Goal: Transaction & Acquisition: Purchase product/service

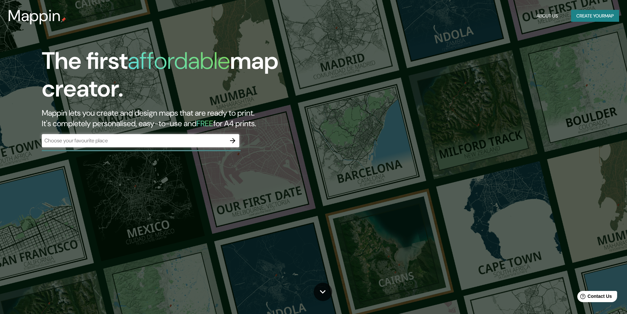
click at [68, 138] on input "text" at bounding box center [134, 141] width 184 height 8
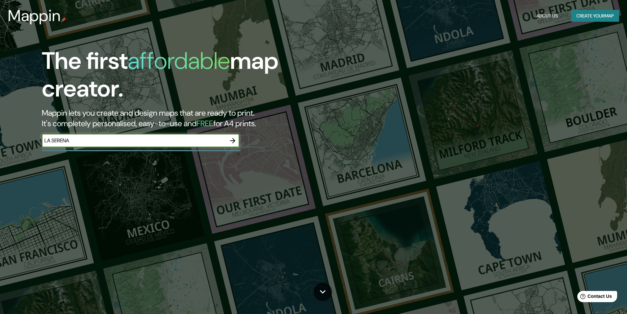
type input "LA SERENA"
click at [232, 140] on icon "button" at bounding box center [233, 141] width 8 height 8
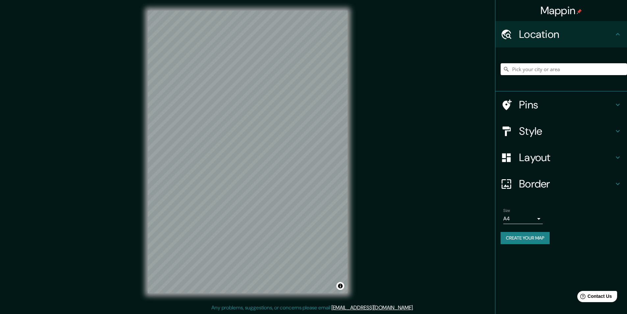
click at [348, 216] on div "© Mapbox © OpenStreetMap Improve this map" at bounding box center [247, 151] width 221 height 303
click at [528, 68] on input "Pick your city or area" at bounding box center [564, 69] width 126 height 12
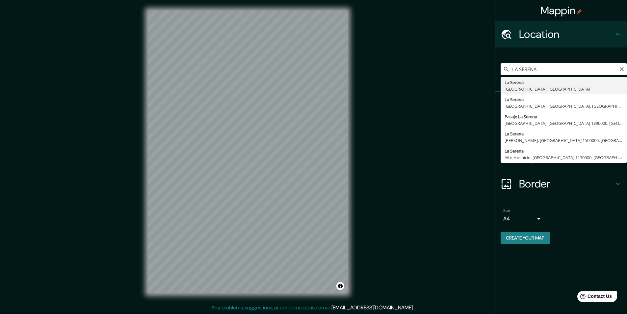
type input "[GEOGRAPHIC_DATA], [GEOGRAPHIC_DATA], [GEOGRAPHIC_DATA]"
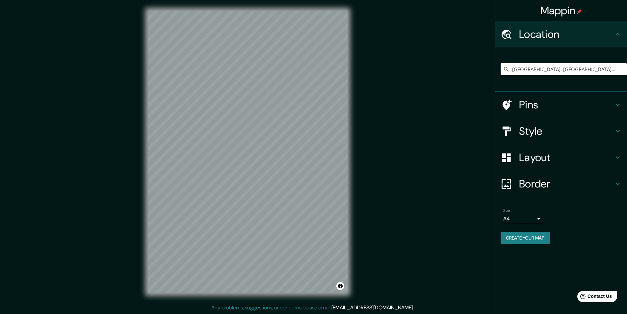
click at [603, 107] on h4 "Pins" at bounding box center [566, 104] width 95 height 13
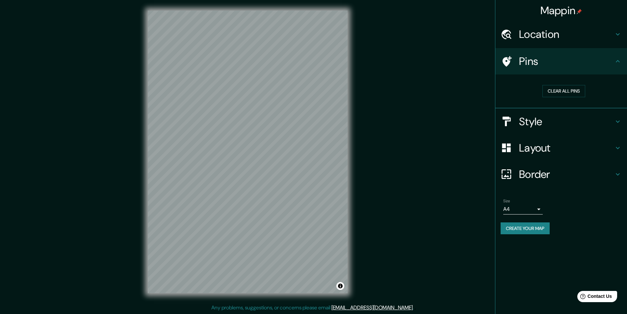
click at [591, 119] on h4 "Style" at bounding box center [566, 121] width 95 height 13
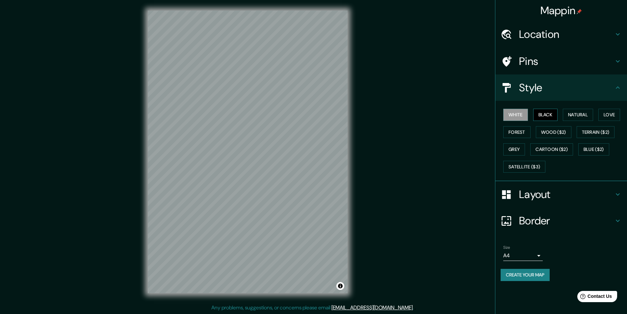
click at [552, 113] on button "Black" at bounding box center [545, 115] width 25 height 12
click at [522, 113] on button "White" at bounding box center [515, 115] width 25 height 12
click at [518, 134] on button "Forest" at bounding box center [516, 132] width 27 height 12
click at [553, 132] on button "Wood ($2)" at bounding box center [554, 132] width 36 height 12
click at [548, 117] on button "Black" at bounding box center [545, 115] width 25 height 12
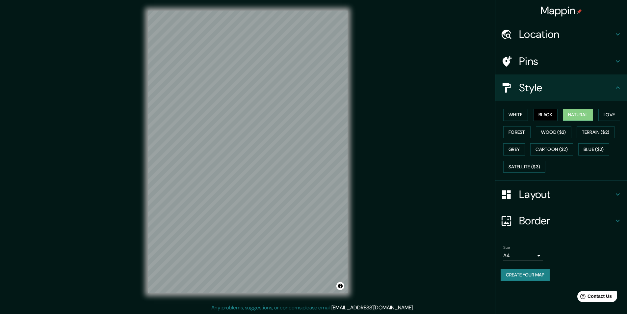
click at [580, 115] on button "Natural" at bounding box center [578, 115] width 30 height 12
click at [610, 115] on button "Love" at bounding box center [609, 115] width 22 height 12
click at [596, 133] on button "Terrain ($2)" at bounding box center [596, 132] width 38 height 12
click at [593, 150] on button "Blue ($2)" at bounding box center [593, 149] width 31 height 12
click at [556, 150] on button "Cartoon ($2)" at bounding box center [551, 149] width 43 height 12
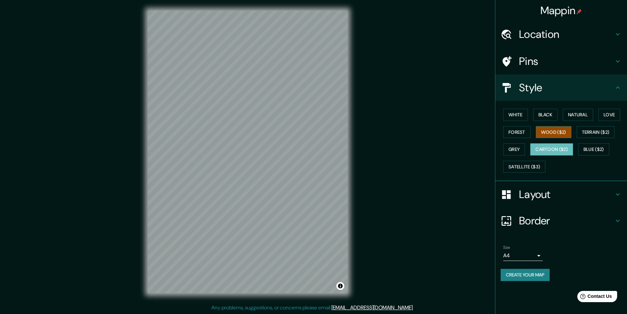
click at [555, 131] on button "Wood ($2)" at bounding box center [554, 132] width 36 height 12
click at [548, 117] on button "Black" at bounding box center [545, 115] width 25 height 12
click at [585, 116] on button "Natural" at bounding box center [578, 115] width 30 height 12
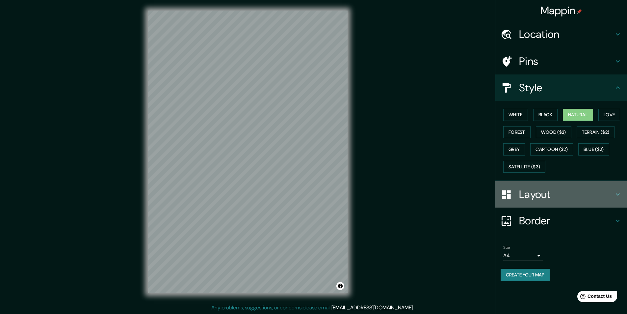
click at [531, 193] on h4 "Layout" at bounding box center [566, 194] width 95 height 13
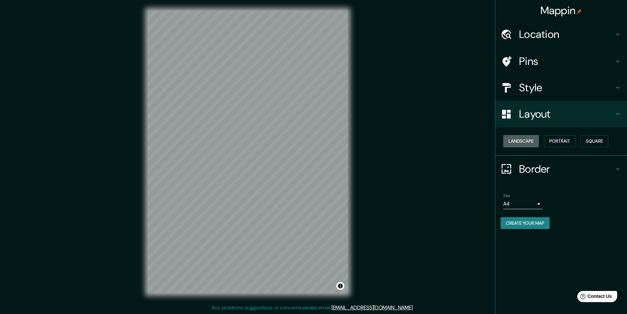
click at [527, 142] on button "Landscape" at bounding box center [521, 141] width 36 height 12
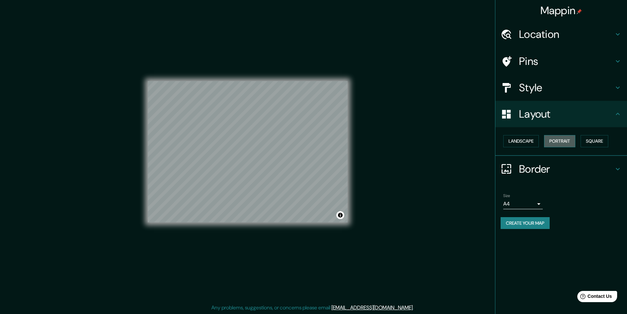
click at [556, 140] on button "Portrait" at bounding box center [559, 141] width 31 height 12
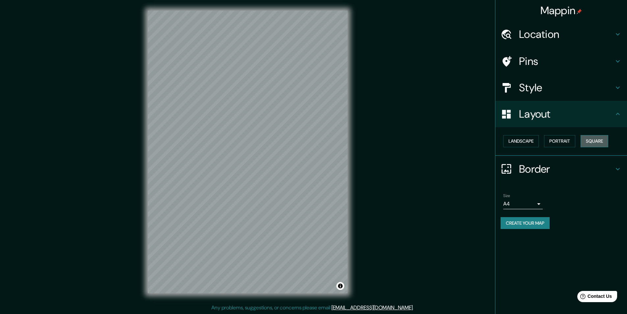
click at [600, 139] on button "Square" at bounding box center [595, 141] width 28 height 12
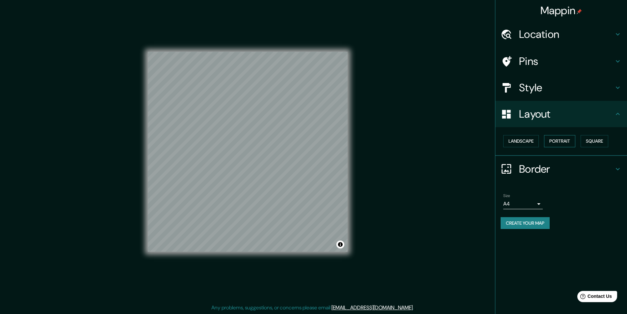
click at [565, 142] on button "Portrait" at bounding box center [559, 141] width 31 height 12
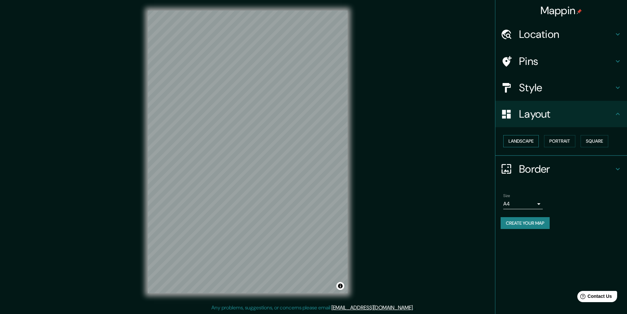
click at [515, 142] on button "Landscape" at bounding box center [521, 141] width 36 height 12
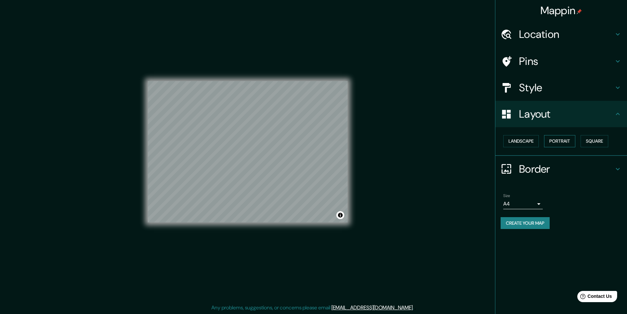
click at [554, 142] on button "Portrait" at bounding box center [559, 141] width 31 height 12
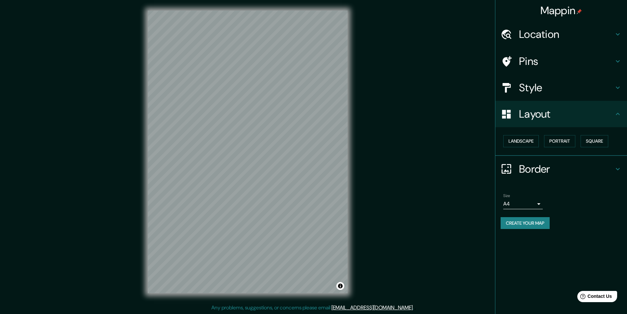
scroll to position [0, 0]
click at [538, 96] on div "Style" at bounding box center [561, 87] width 132 height 26
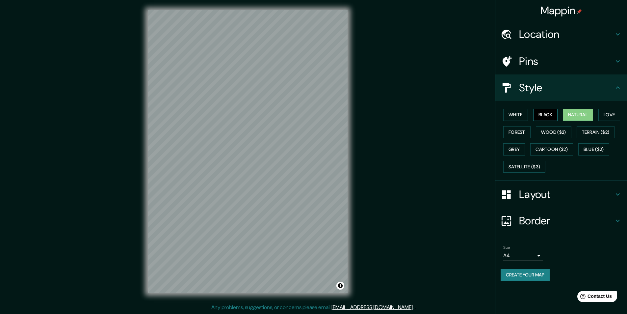
click at [543, 117] on button "Black" at bounding box center [545, 115] width 25 height 12
click at [526, 116] on button "White" at bounding box center [515, 115] width 25 height 12
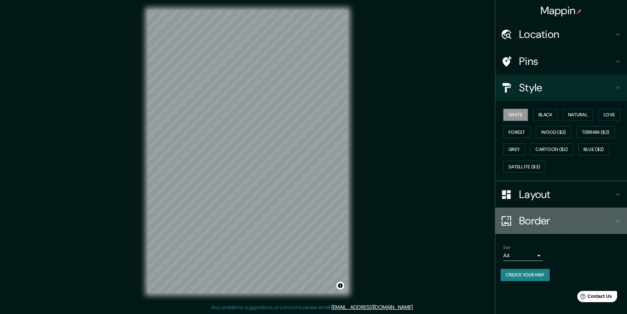
click at [555, 219] on h4 "Border" at bounding box center [566, 220] width 95 height 13
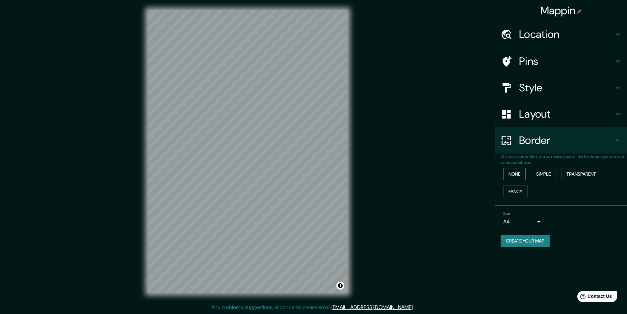
click at [514, 176] on button "None" at bounding box center [514, 174] width 22 height 12
click at [551, 171] on button "Simple" at bounding box center [543, 174] width 25 height 12
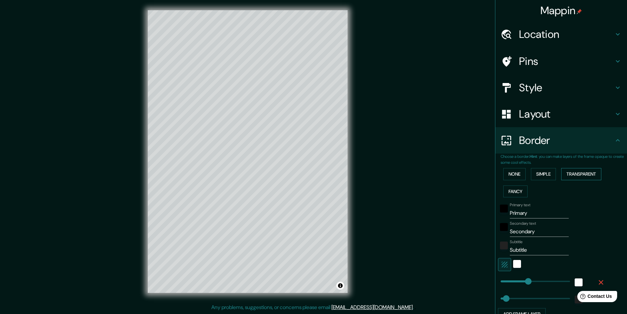
click at [574, 173] on button "Transparent" at bounding box center [581, 174] width 40 height 12
click at [514, 191] on button "Fancy" at bounding box center [515, 191] width 24 height 12
click at [513, 178] on button "None" at bounding box center [514, 174] width 22 height 12
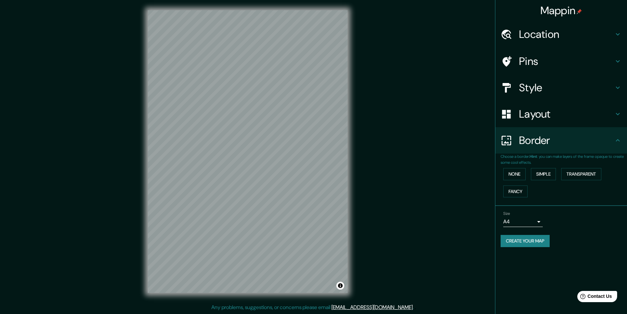
click at [533, 222] on body "Mappin Location [GEOGRAPHIC_DATA], [GEOGRAPHIC_DATA], [GEOGRAPHIC_DATA] Pins St…" at bounding box center [313, 157] width 627 height 314
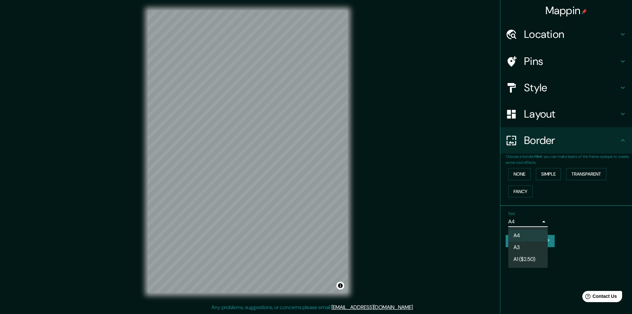
click at [522, 234] on li "A4" at bounding box center [527, 235] width 39 height 12
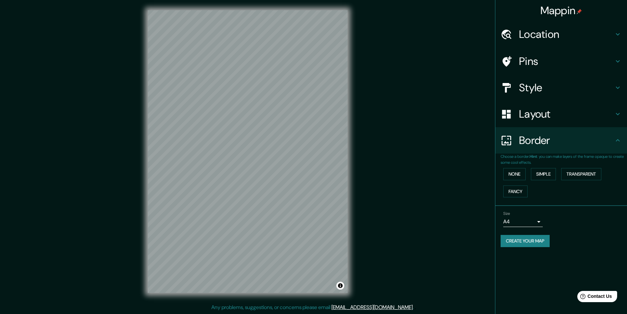
click at [516, 243] on button "Create your map" at bounding box center [525, 241] width 49 height 12
click at [536, 242] on button "Create your map" at bounding box center [525, 241] width 49 height 12
click at [524, 175] on button "None" at bounding box center [514, 174] width 22 height 12
click at [539, 224] on body "Mappin Location [GEOGRAPHIC_DATA], [GEOGRAPHIC_DATA], [GEOGRAPHIC_DATA] Pins St…" at bounding box center [313, 157] width 627 height 314
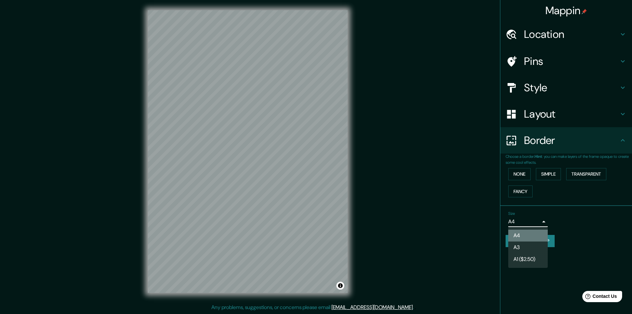
click at [525, 238] on li "A4" at bounding box center [527, 235] width 39 height 12
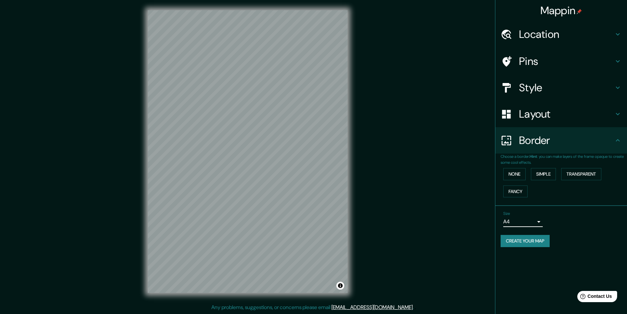
click at [526, 241] on button "Create your map" at bounding box center [525, 241] width 49 height 12
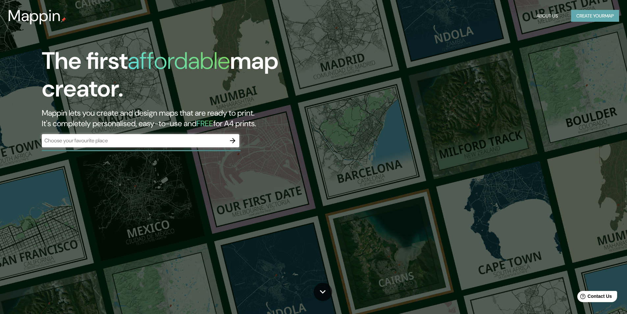
click at [594, 15] on button "Create your map" at bounding box center [595, 16] width 48 height 12
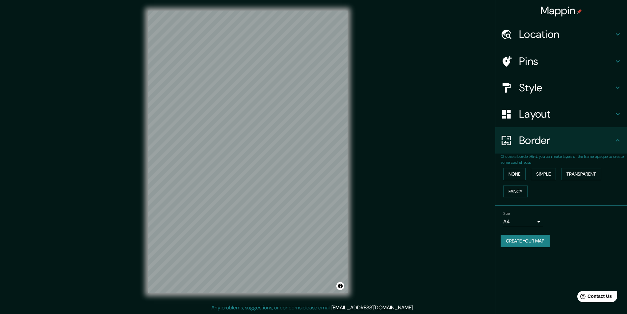
click at [536, 242] on button "Create your map" at bounding box center [525, 241] width 49 height 12
